Goal: Task Accomplishment & Management: Use online tool/utility

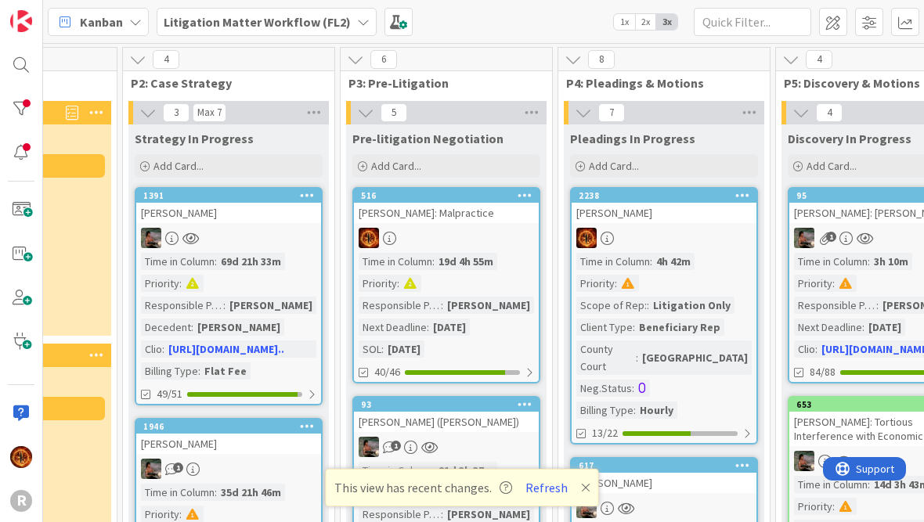
scroll to position [-1, 545]
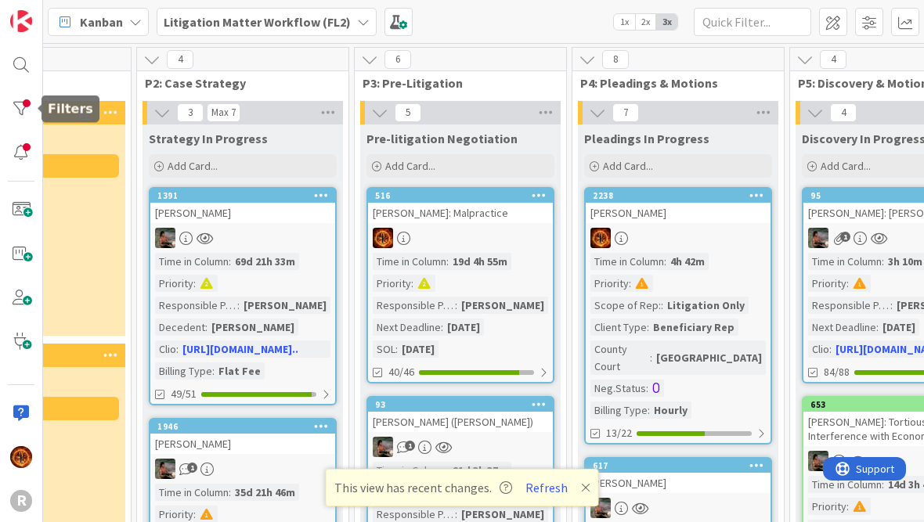
click at [20, 102] on div at bounding box center [20, 108] width 31 height 31
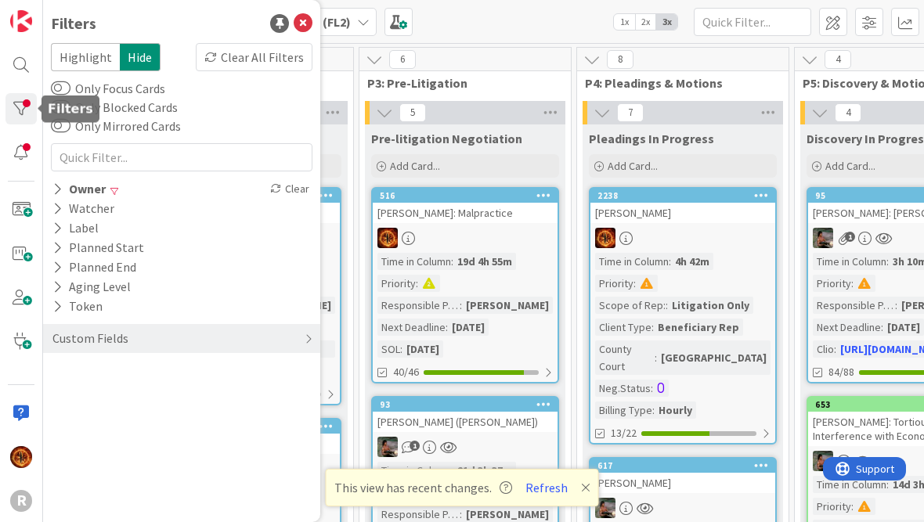
scroll to position [0, 535]
click at [70, 194] on div "Owner" at bounding box center [79, 189] width 56 height 20
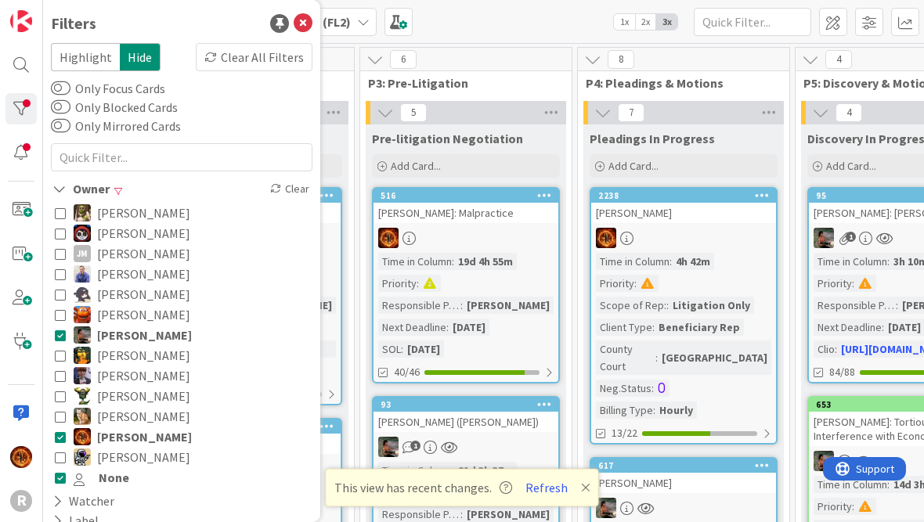
click at [63, 234] on icon at bounding box center [60, 233] width 11 height 11
click at [60, 259] on icon at bounding box center [60, 253] width 11 height 11
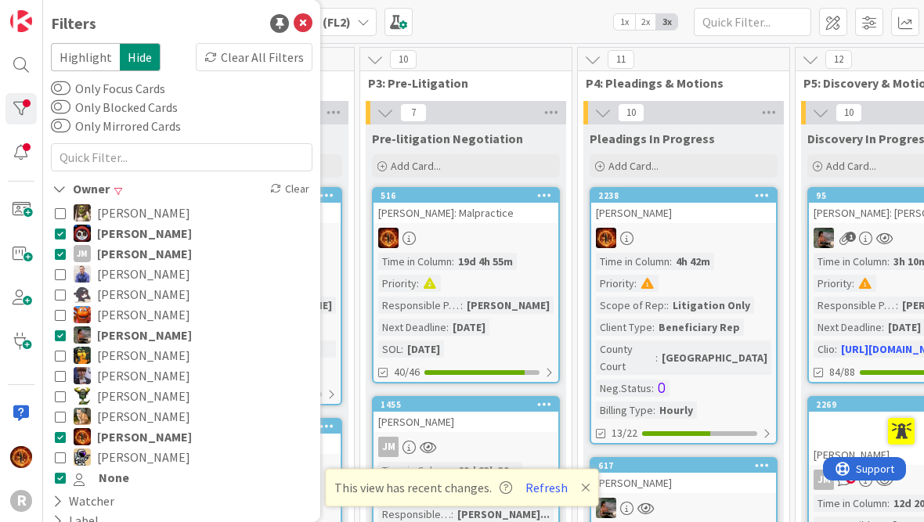
click at [58, 340] on icon at bounding box center [60, 335] width 11 height 11
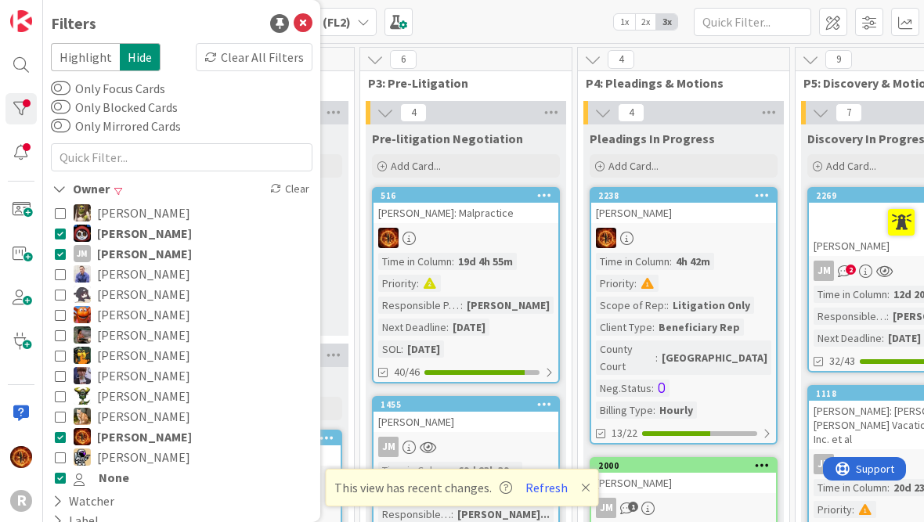
click at [59, 441] on icon at bounding box center [60, 436] width 11 height 11
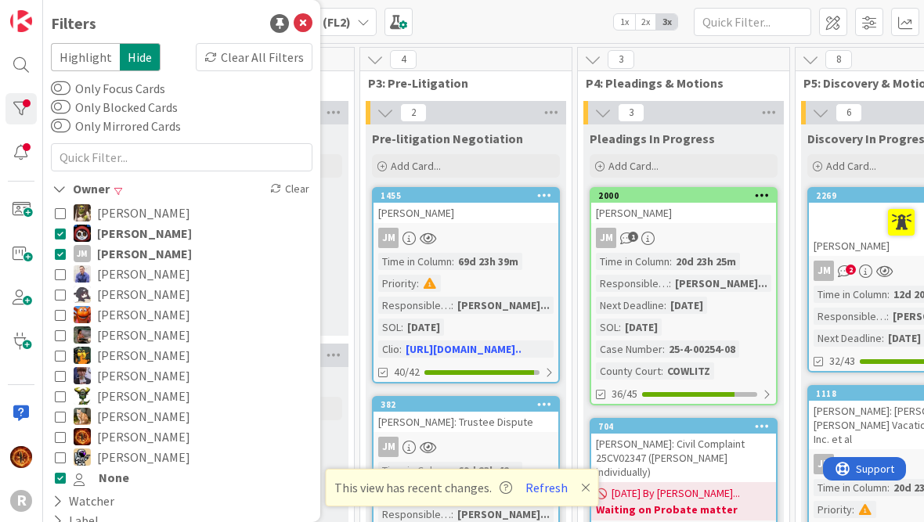
click at [59, 479] on icon at bounding box center [60, 477] width 11 height 11
click at [64, 397] on icon at bounding box center [60, 396] width 11 height 11
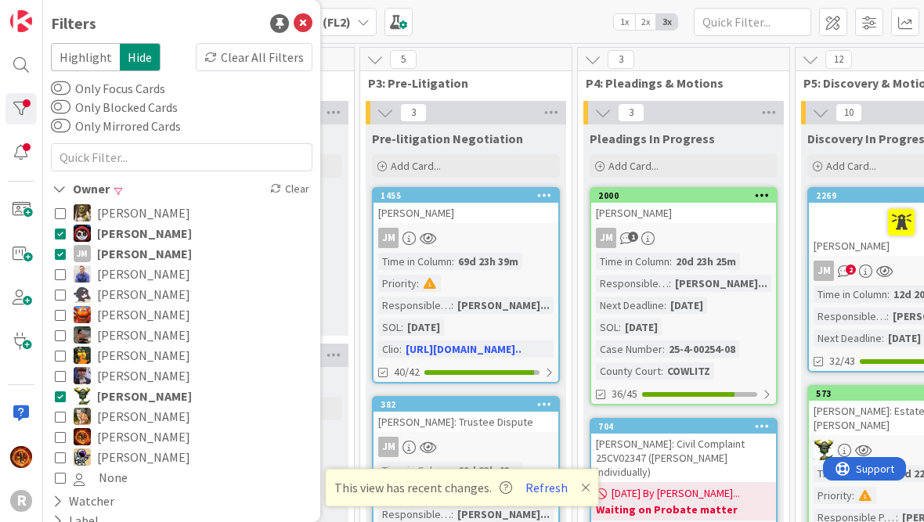
click at [340, 300] on div "Strategy In Progress Add Card..." at bounding box center [248, 229] width 200 height 211
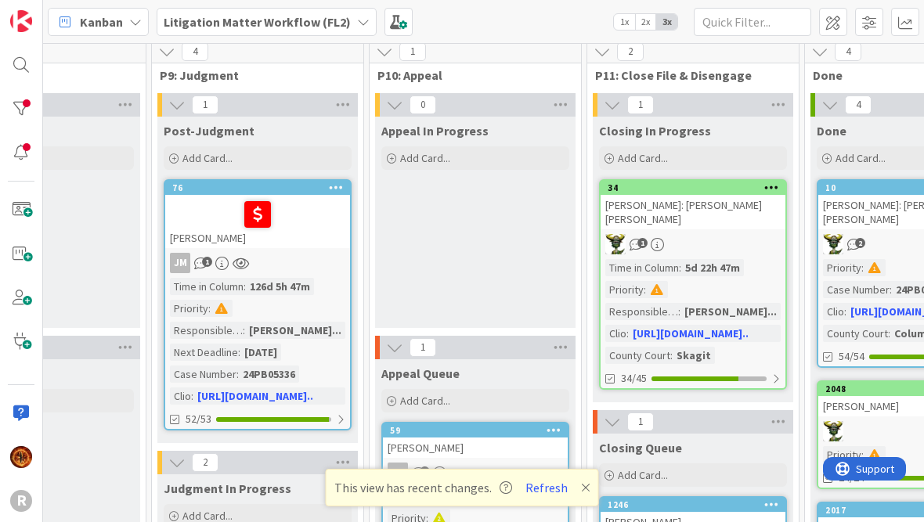
scroll to position [19, 2061]
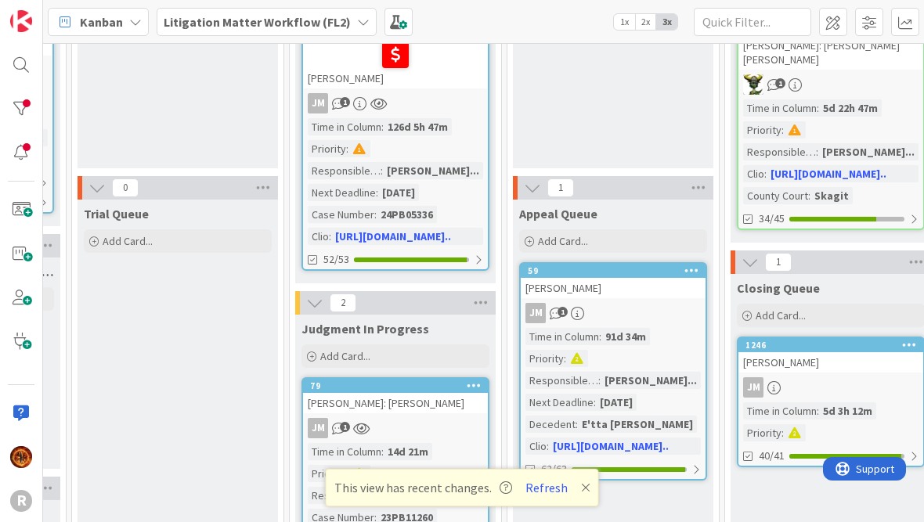
click at [587, 484] on icon at bounding box center [585, 487] width 9 height 13
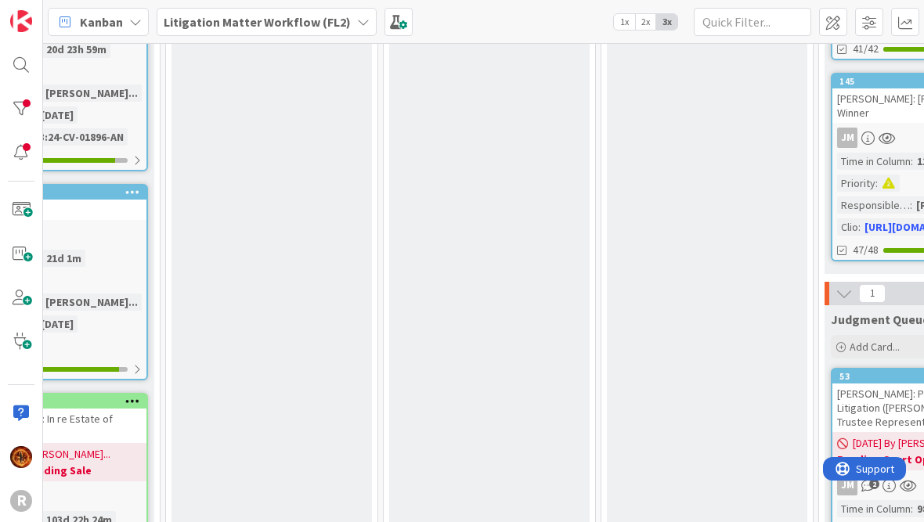
scroll to position [682, 1374]
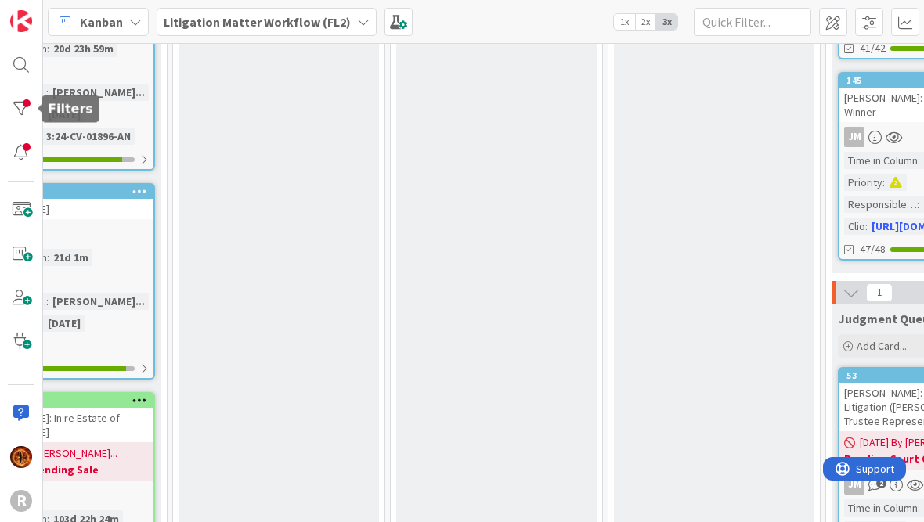
click at [26, 107] on div at bounding box center [20, 108] width 31 height 31
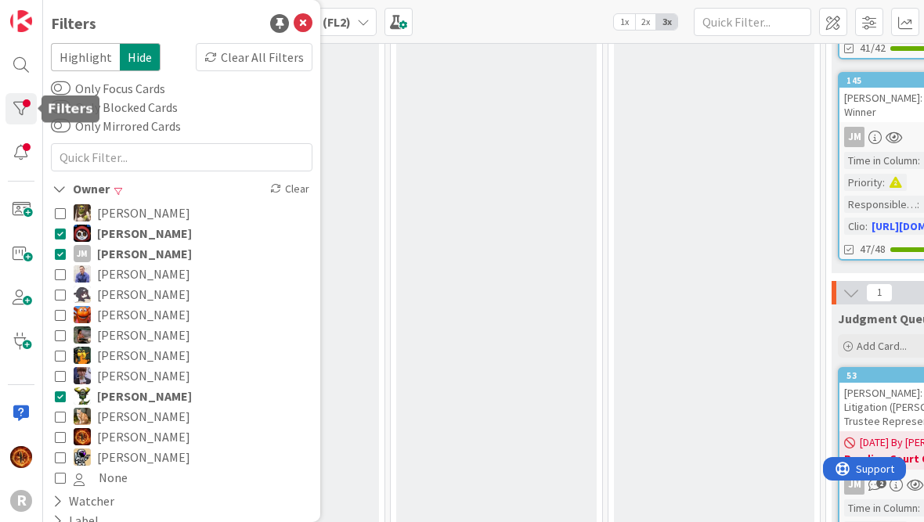
click at [56, 229] on icon at bounding box center [60, 233] width 11 height 11
click at [61, 261] on button "[PERSON_NAME] [PERSON_NAME]" at bounding box center [182, 253] width 254 height 20
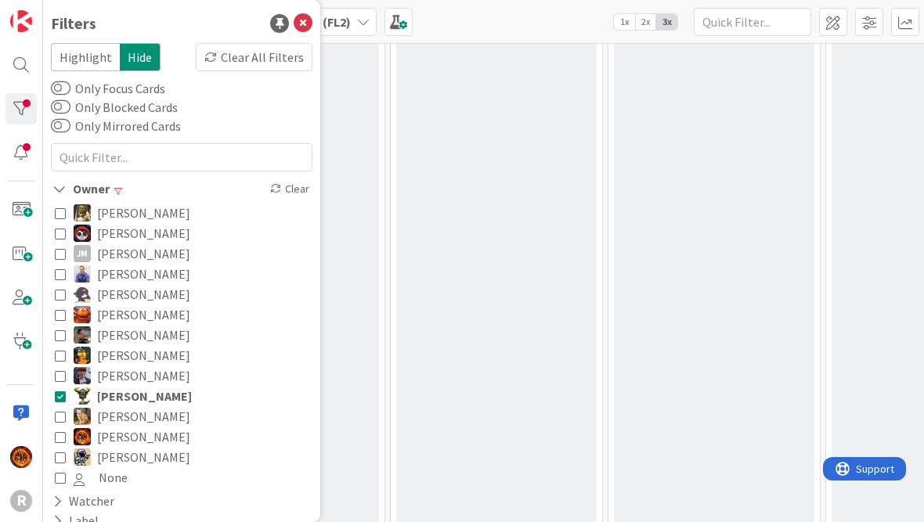
click at [55, 402] on icon at bounding box center [60, 396] width 11 height 11
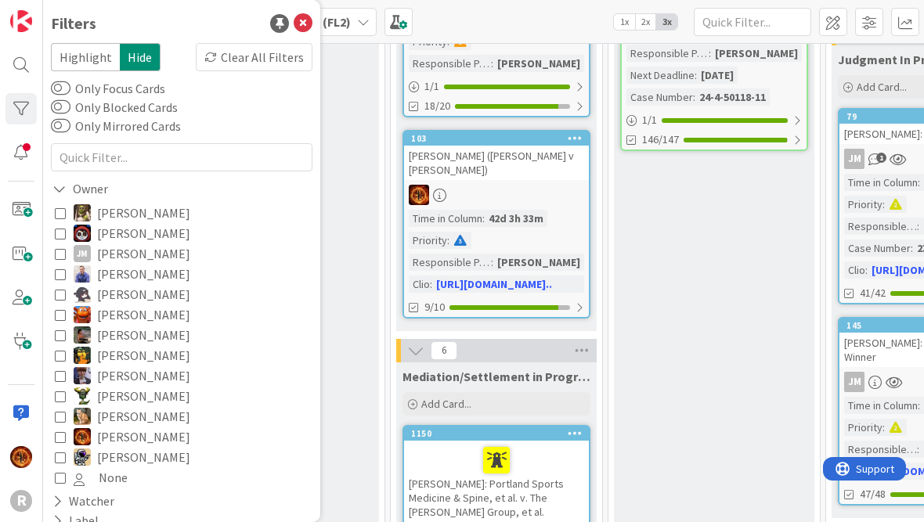
click at [63, 439] on icon at bounding box center [60, 436] width 11 height 11
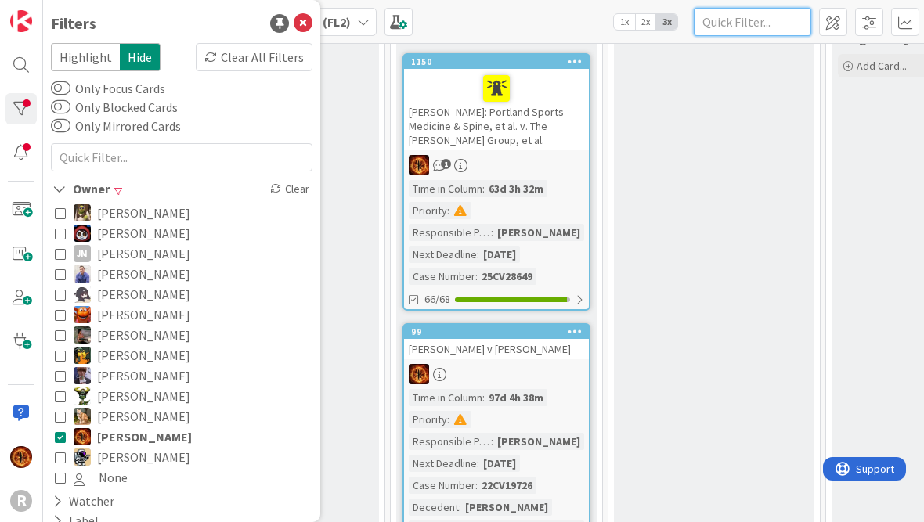
click at [641, 8] on input "text" at bounding box center [751, 22] width 117 height 28
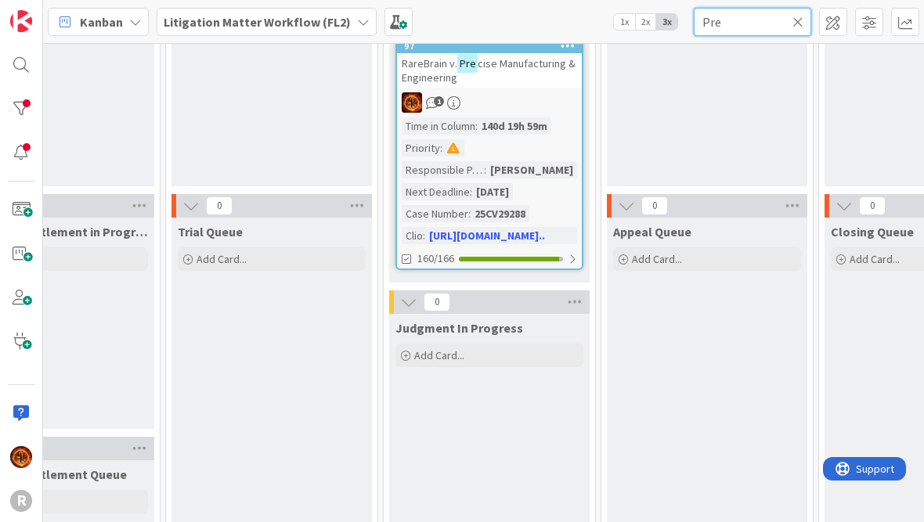
scroll to position [167, 1856]
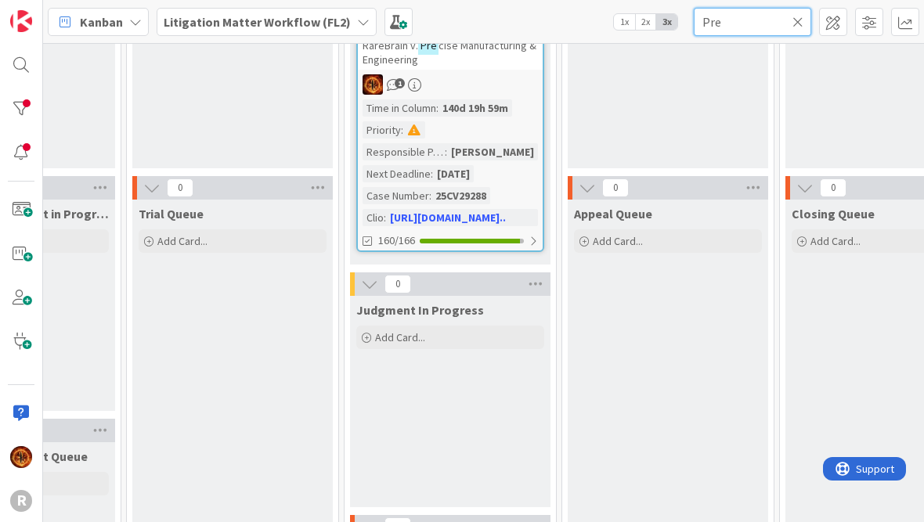
type input "Pre"
click at [452, 65] on div "RareBrain v. Pre cise Manufacturing & Engineering" at bounding box center [450, 52] width 185 height 34
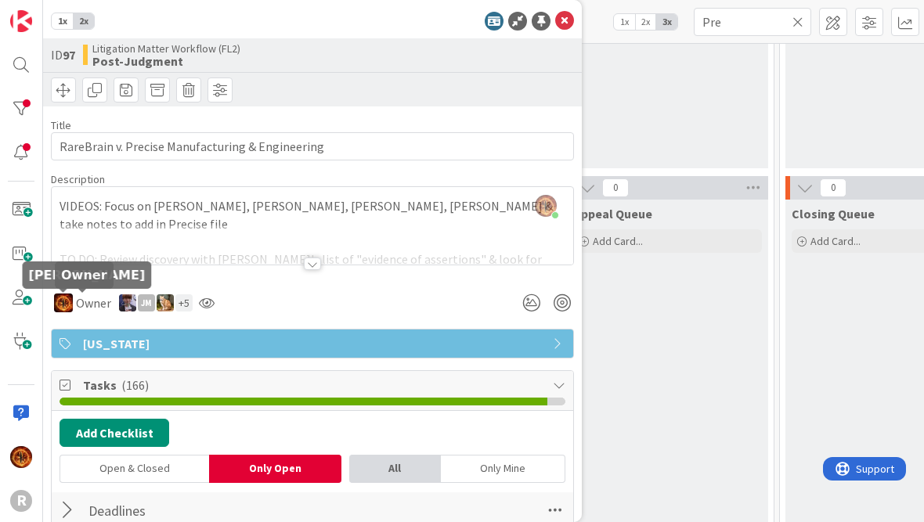
click at [71, 301] on img at bounding box center [63, 303] width 19 height 19
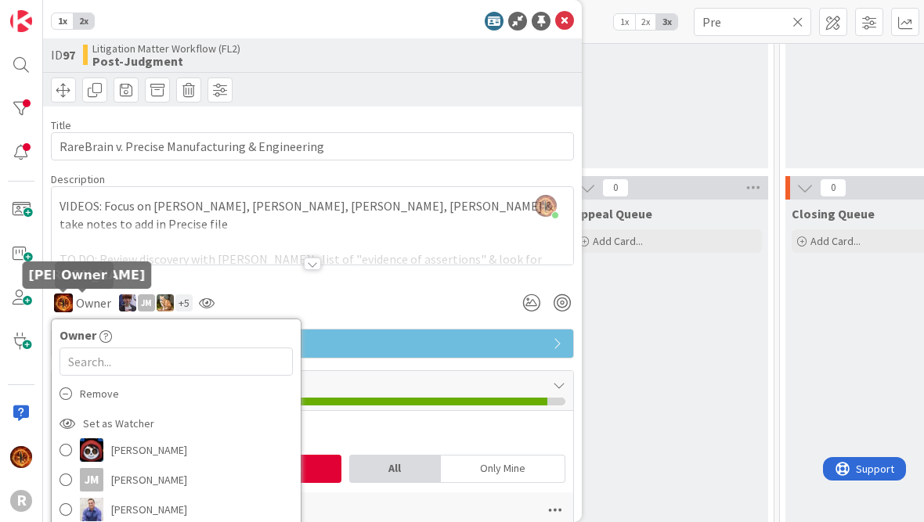
scroll to position [112, 0]
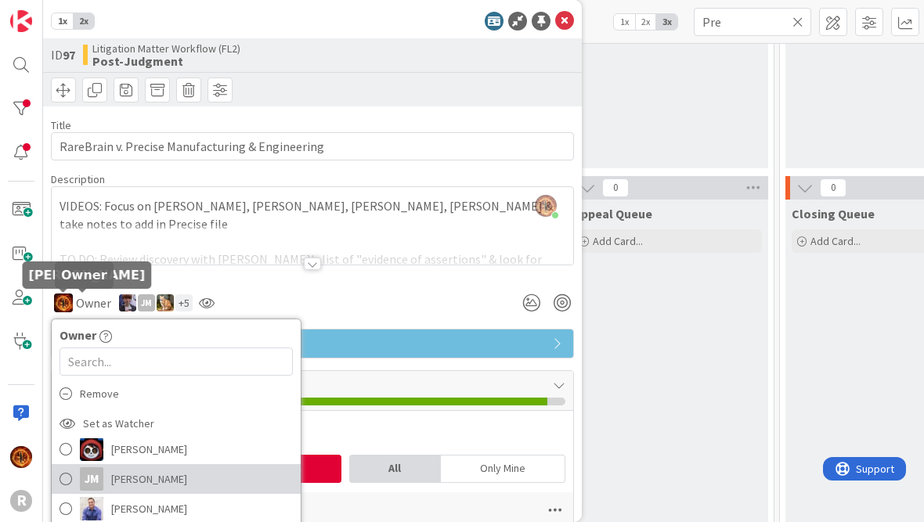
click at [66, 474] on span at bounding box center [65, 478] width 13 height 23
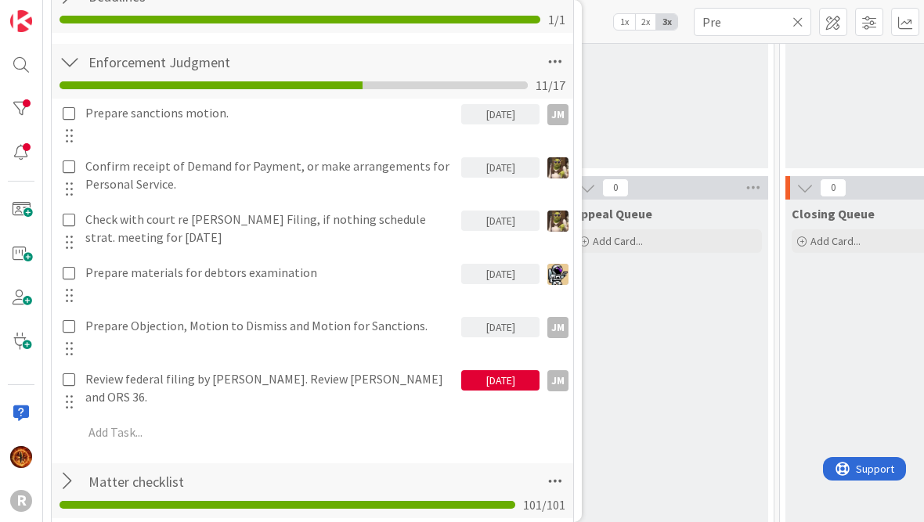
scroll to position [531, 0]
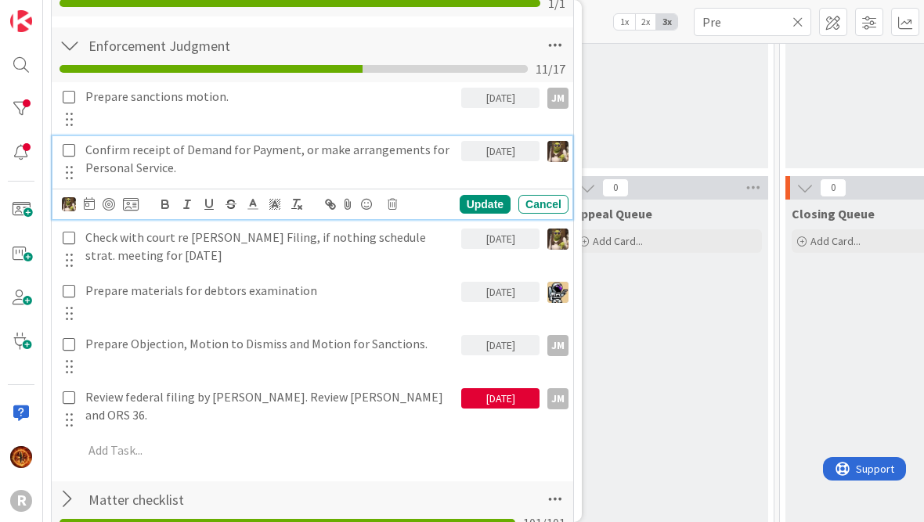
click at [409, 151] on p "Confirm receipt of Demand for Payment, or make arrangements for Personal Servic…" at bounding box center [269, 158] width 369 height 35
click at [75, 196] on div at bounding box center [69, 204] width 14 height 17
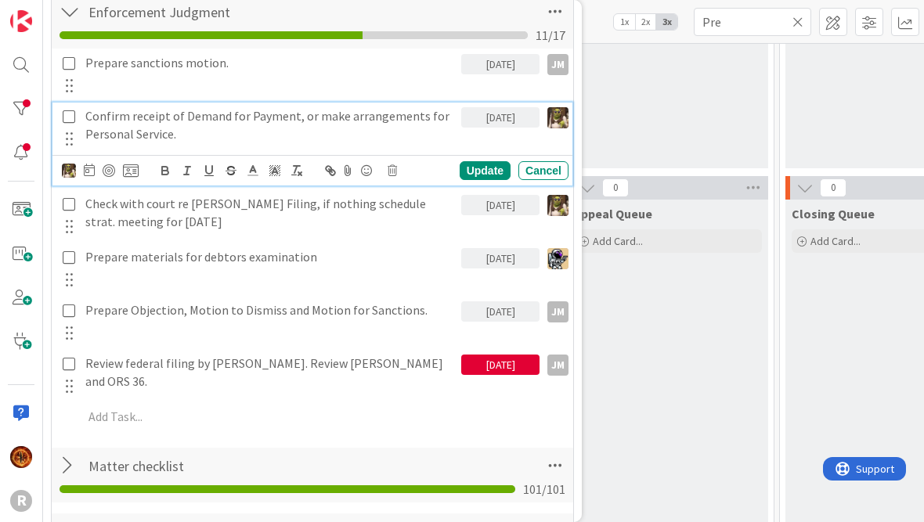
scroll to position [567, 0]
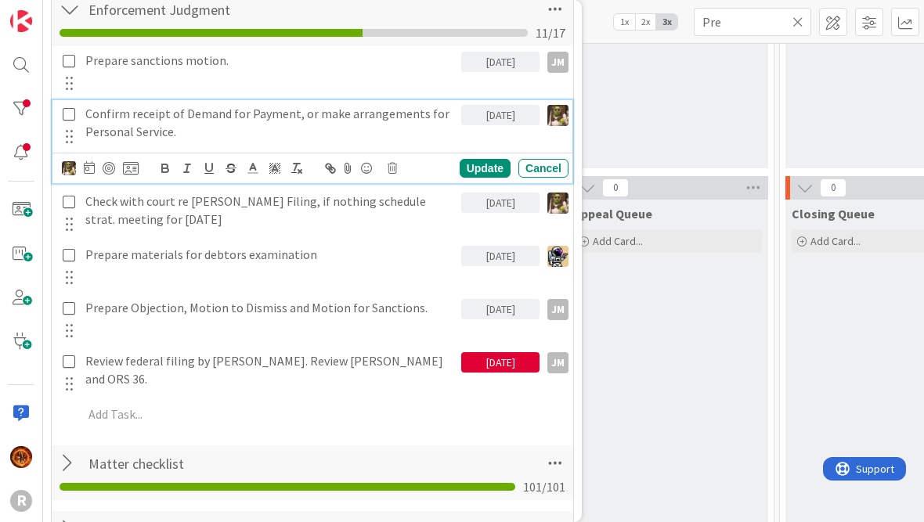
click at [70, 170] on img at bounding box center [69, 168] width 14 height 14
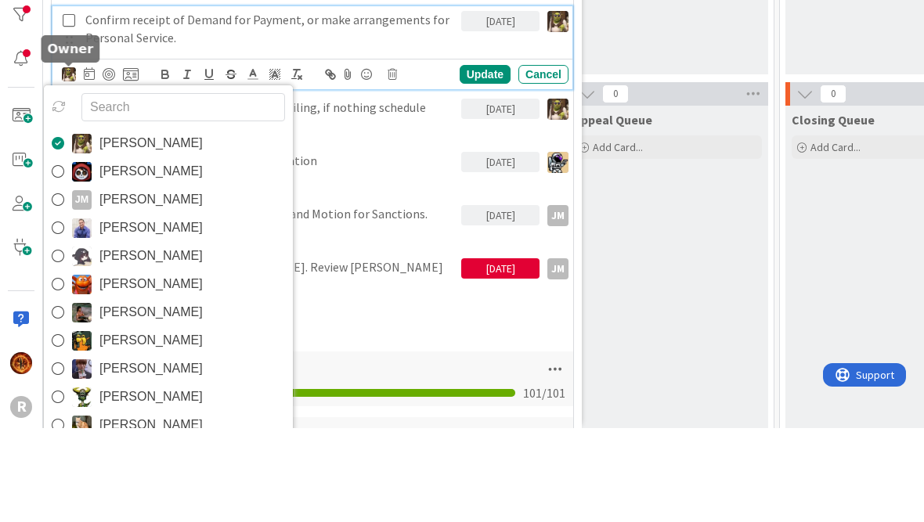
click at [62, 254] on icon at bounding box center [58, 265] width 13 height 23
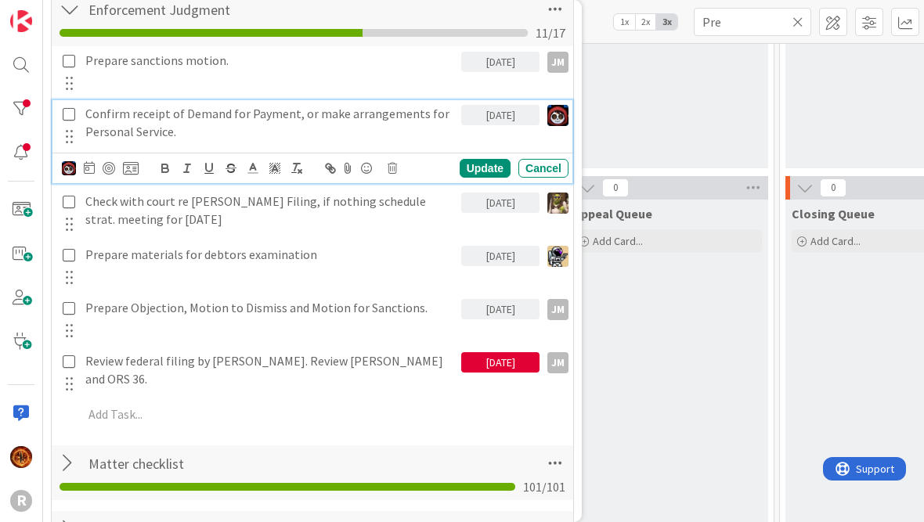
click at [485, 171] on div "Update" at bounding box center [484, 168] width 51 height 19
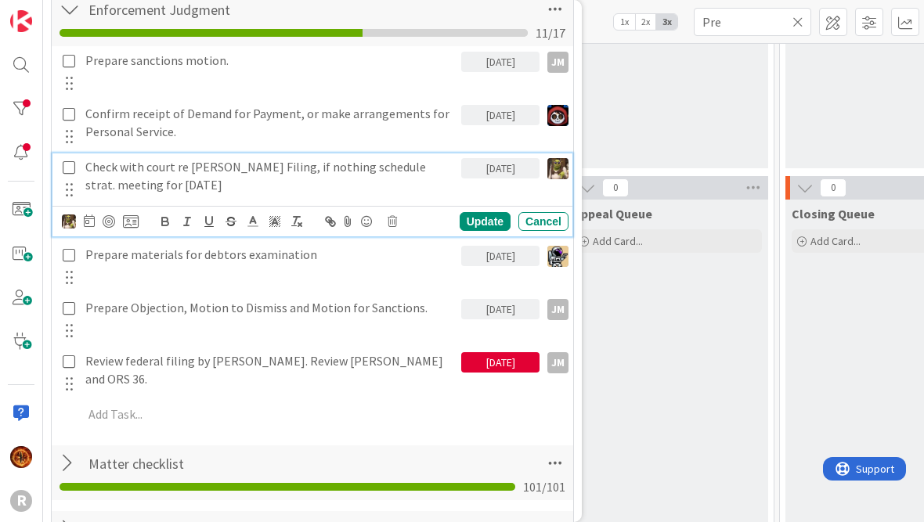
click at [110, 179] on p "Check with court re [PERSON_NAME] Filing, if nothing schedule strat. meeting fo…" at bounding box center [269, 175] width 369 height 35
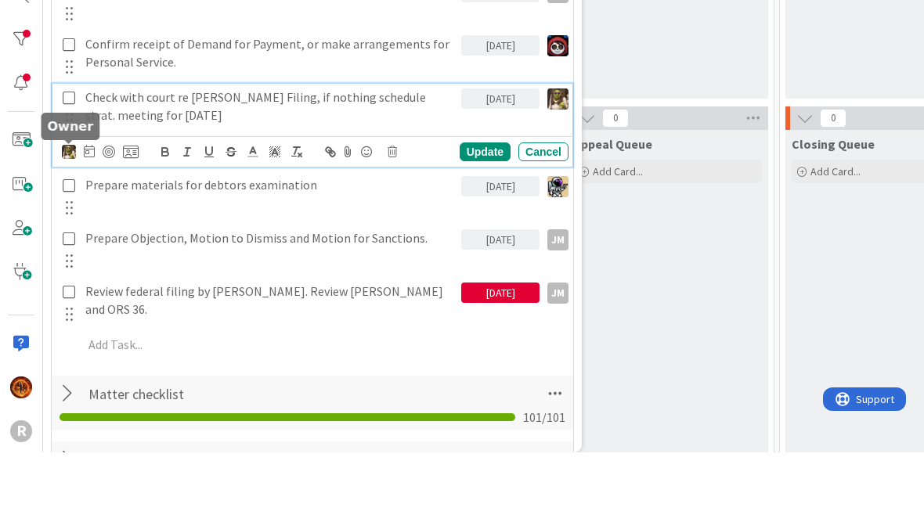
click at [69, 214] on img at bounding box center [69, 221] width 14 height 14
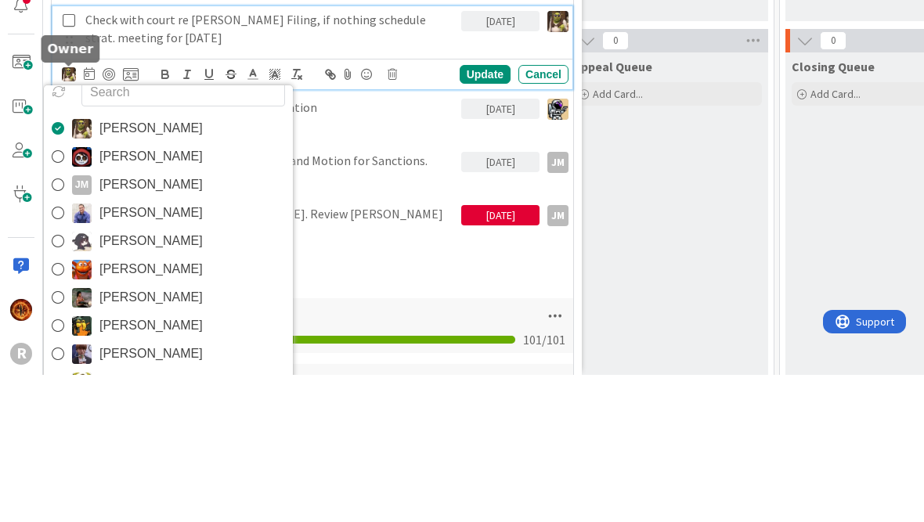
scroll to position [18, 0]
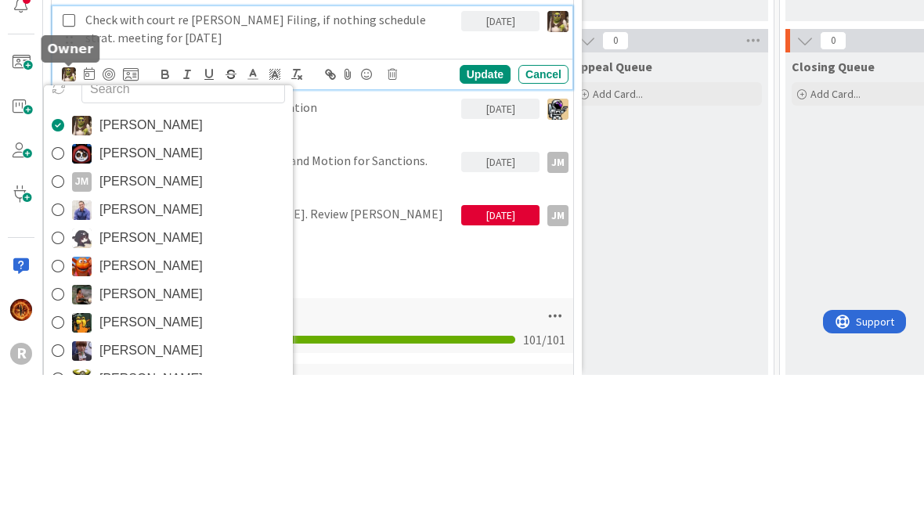
click at [63, 289] on icon at bounding box center [58, 300] width 13 height 23
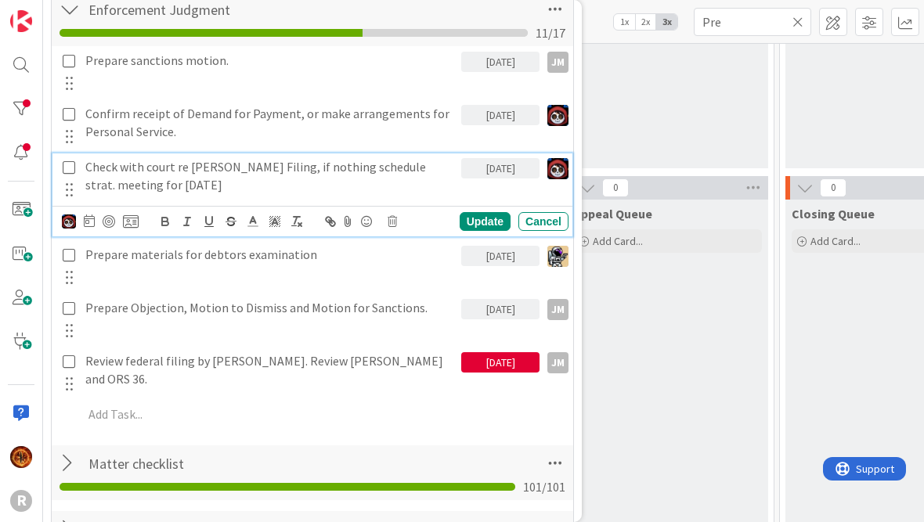
type textarea "x"
click at [486, 222] on div "Update" at bounding box center [484, 221] width 51 height 19
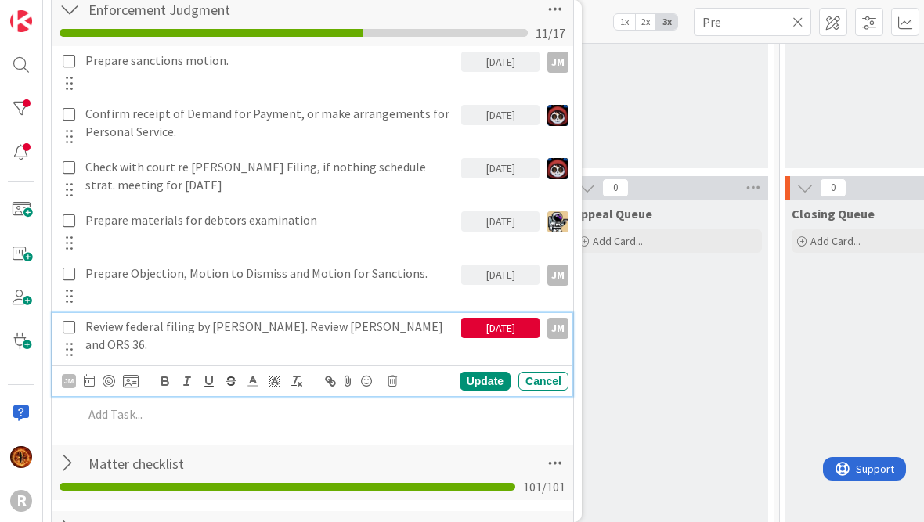
click at [131, 337] on div "Review federal filing by [PERSON_NAME]. Review [PERSON_NAME] and ORS 36." at bounding box center [270, 335] width 382 height 45
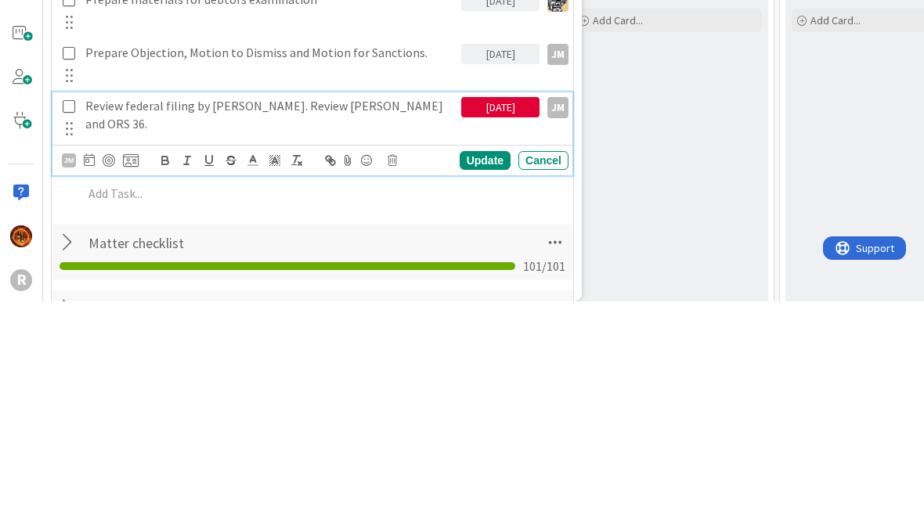
click at [92, 374] on icon at bounding box center [89, 380] width 11 height 13
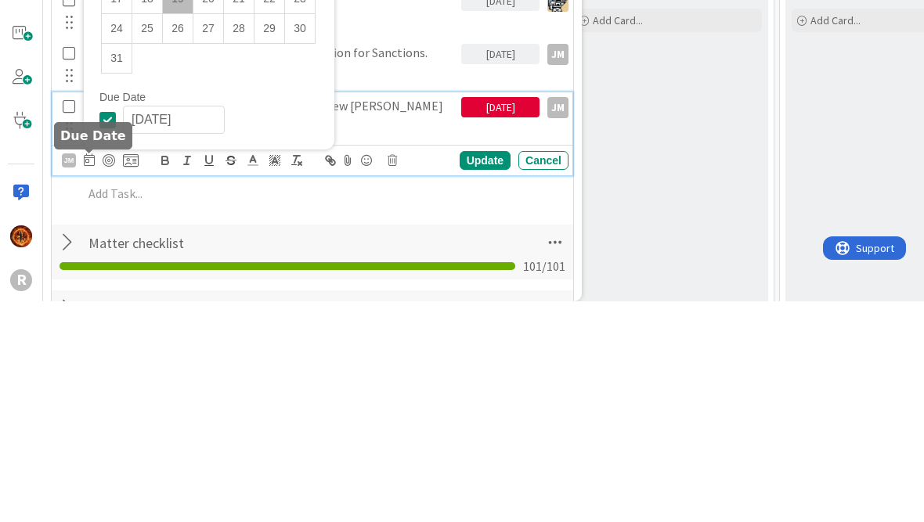
click at [85, 372] on div at bounding box center [89, 381] width 11 height 19
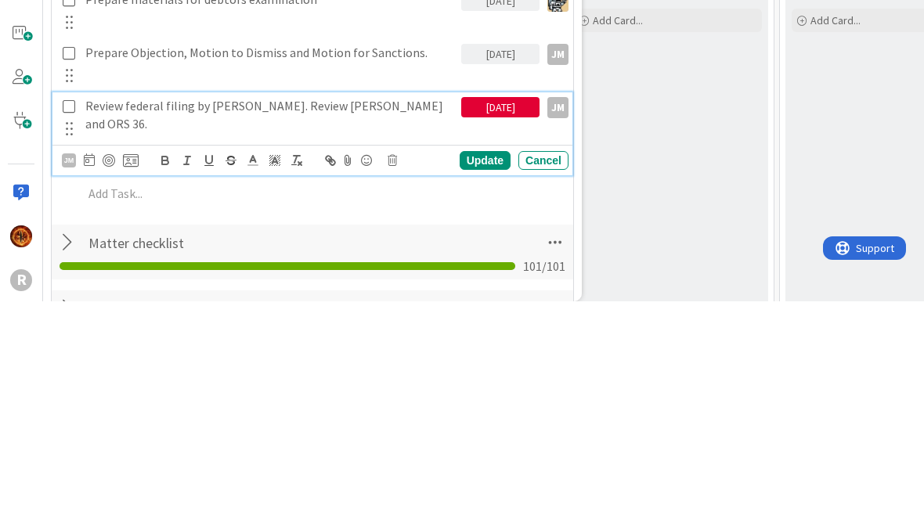
click at [89, 374] on icon at bounding box center [89, 380] width 11 height 13
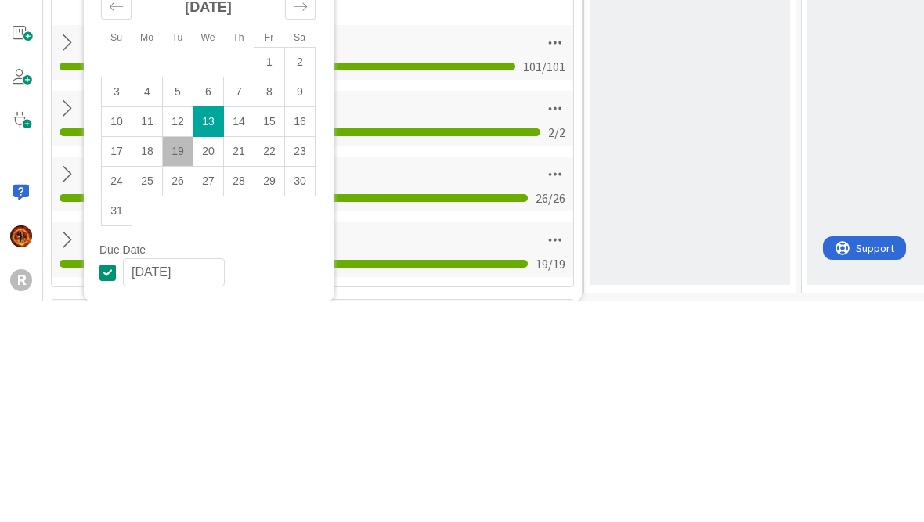
scroll to position [778, 0]
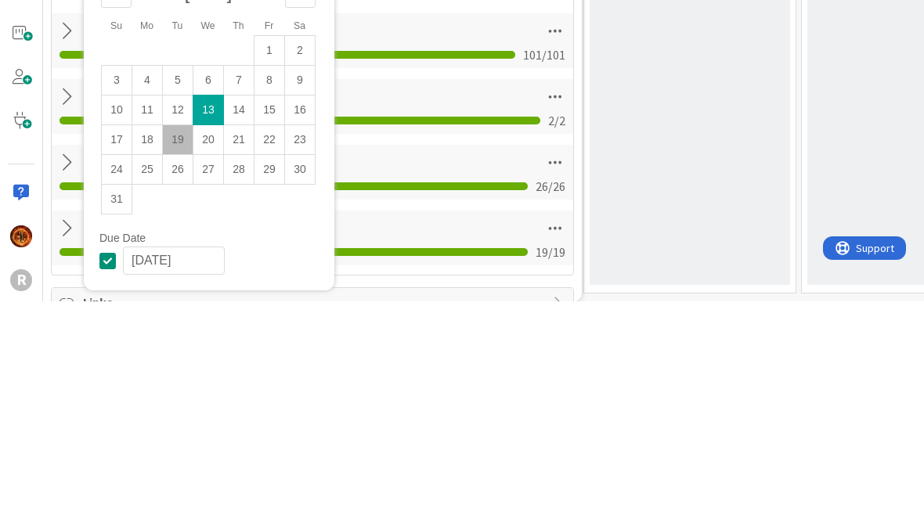
click at [270, 346] on td "22" at bounding box center [269, 361] width 31 height 30
type input "[DATE]"
click at [641, 136] on div "Appeal Queue Add Card..." at bounding box center [689, 279] width 200 height 454
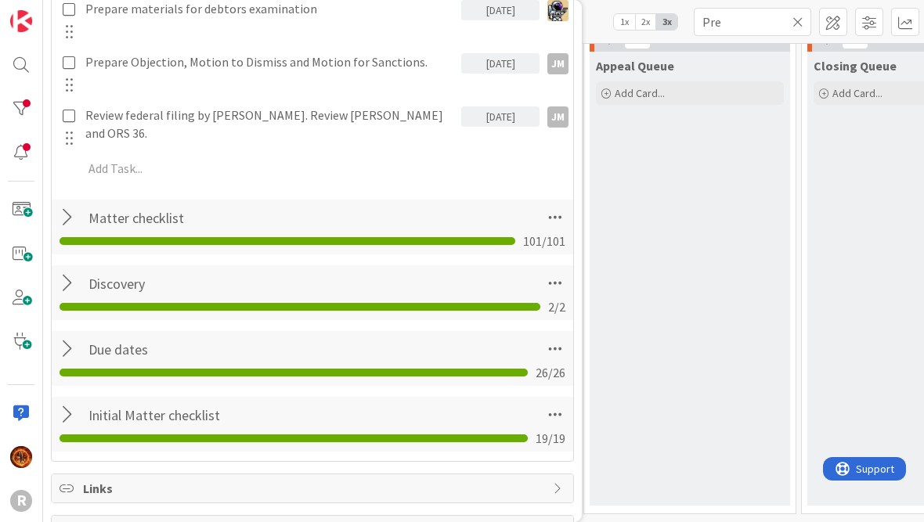
type textarea "x"
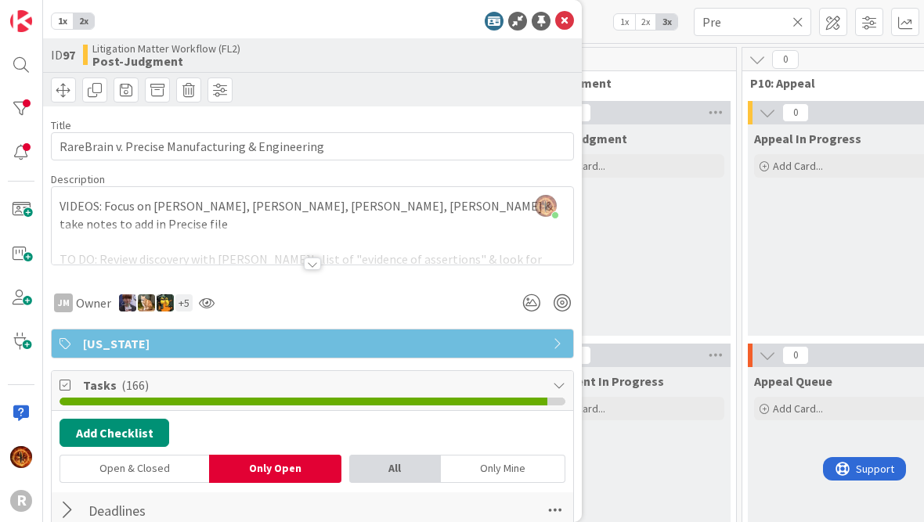
scroll to position [0, 0]
click at [564, 24] on icon at bounding box center [564, 21] width 19 height 19
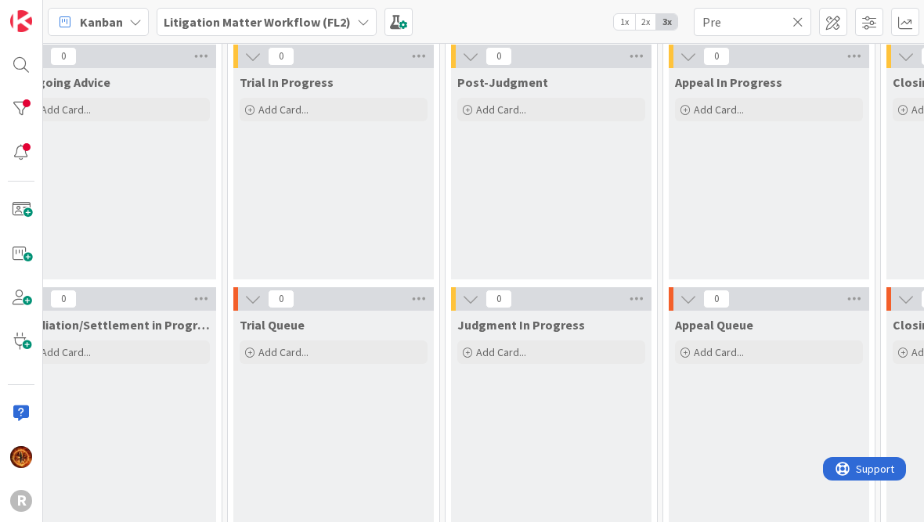
scroll to position [58, 1752]
click at [11, 107] on div at bounding box center [20, 108] width 31 height 31
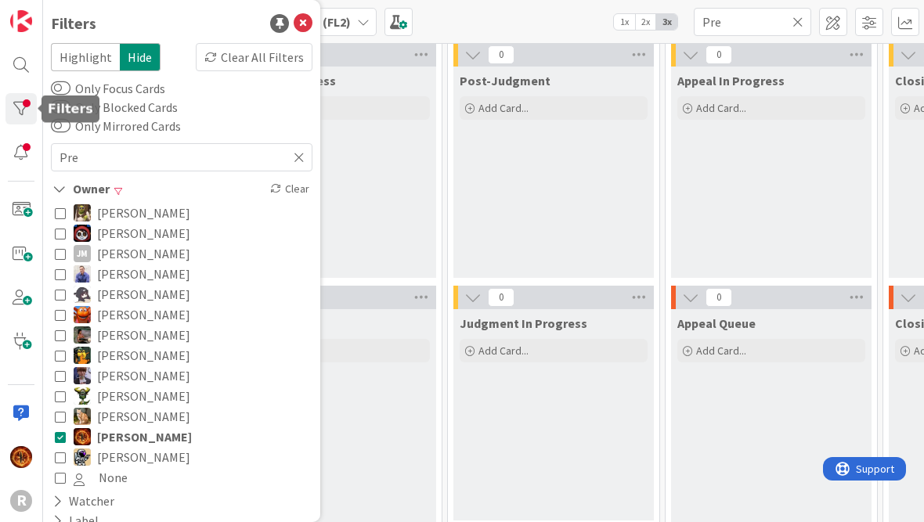
click at [66, 402] on button "[PERSON_NAME]" at bounding box center [182, 396] width 254 height 20
click at [61, 440] on icon at bounding box center [60, 436] width 11 height 11
click at [66, 254] on button "[PERSON_NAME] [PERSON_NAME]" at bounding box center [182, 253] width 254 height 20
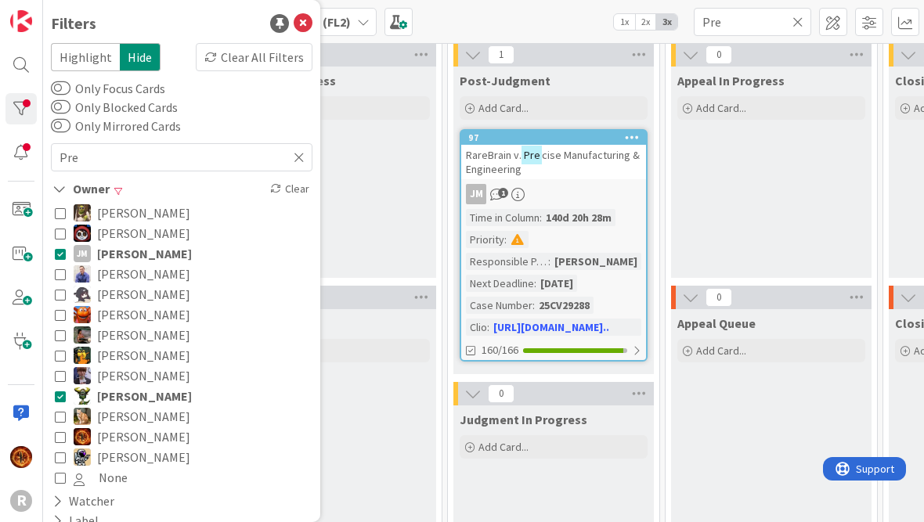
click at [308, 26] on icon at bounding box center [303, 23] width 19 height 19
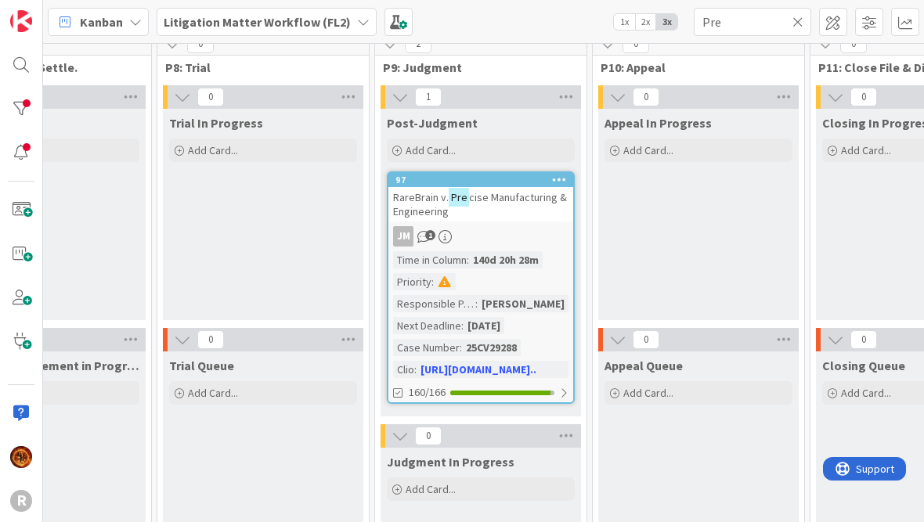
scroll to position [16, 1824]
type input "Pre r"
click at [641, 27] on icon at bounding box center [797, 22] width 11 height 14
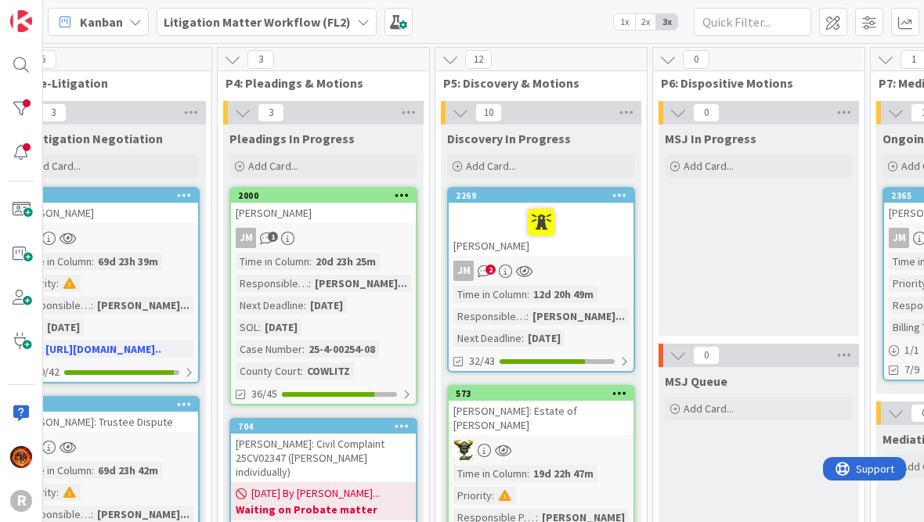
scroll to position [0, 893]
click at [85, 17] on span "Kanban" at bounding box center [101, 22] width 43 height 19
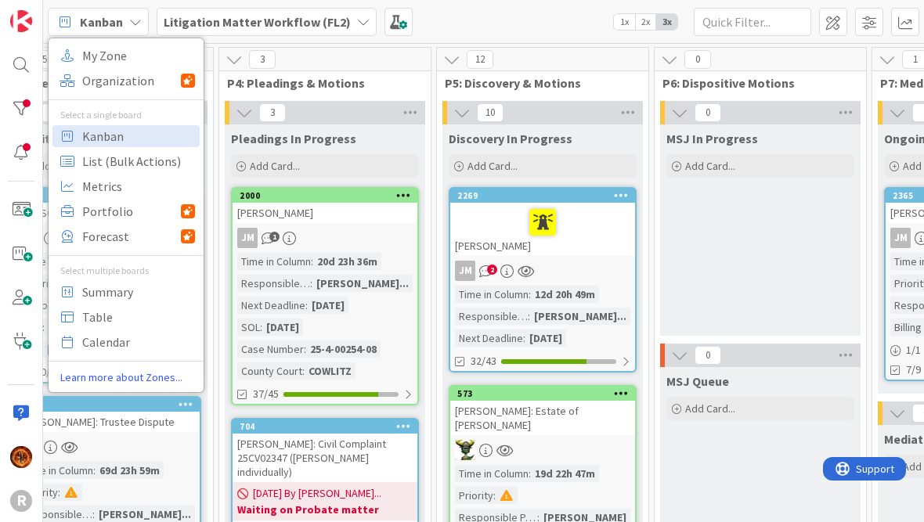
click at [641, 265] on div "MSJ In Progress Add Card..." at bounding box center [760, 229] width 200 height 211
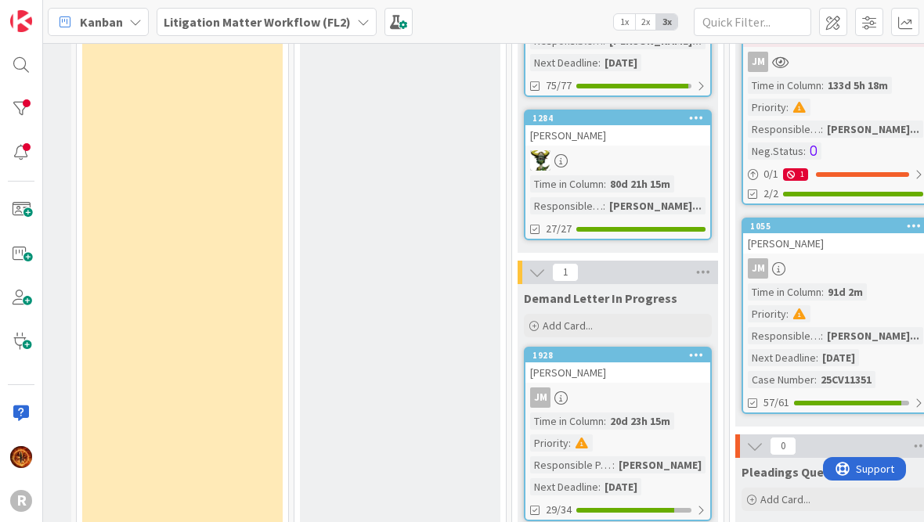
scroll to position [513, 381]
